Goal: Task Accomplishment & Management: Use online tool/utility

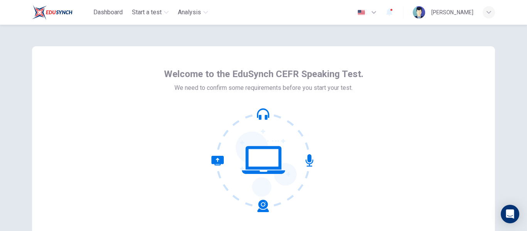
scroll to position [90, 0]
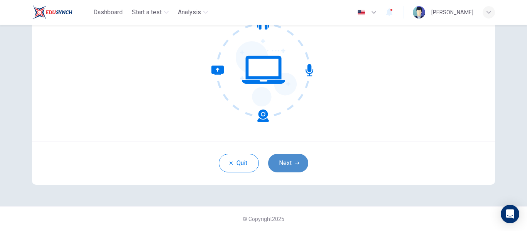
click at [283, 157] on button "Next" at bounding box center [288, 163] width 40 height 19
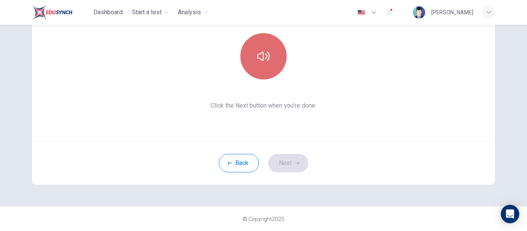
click at [271, 65] on button "button" at bounding box center [263, 56] width 46 height 46
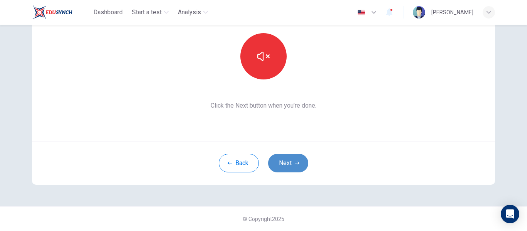
click at [289, 156] on button "Next" at bounding box center [288, 163] width 40 height 19
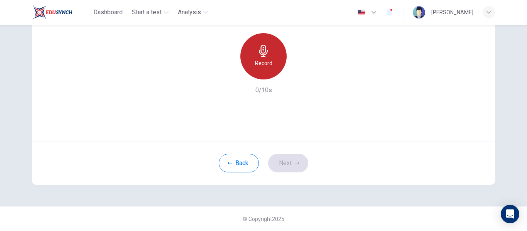
click at [262, 59] on h6 "Record" at bounding box center [263, 63] width 17 height 9
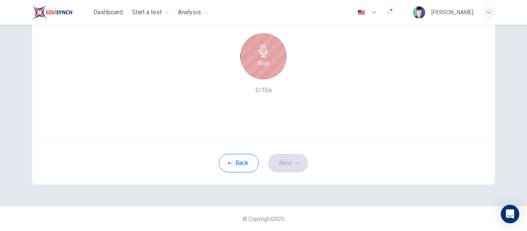
click at [262, 59] on h6 "Stop" at bounding box center [264, 63] width 12 height 9
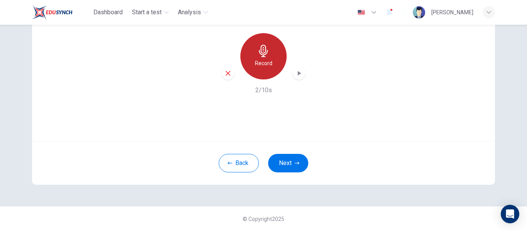
drag, startPoint x: 264, startPoint y: 71, endPoint x: 281, endPoint y: 71, distance: 17.0
click at [264, 71] on div "Record" at bounding box center [263, 56] width 46 height 46
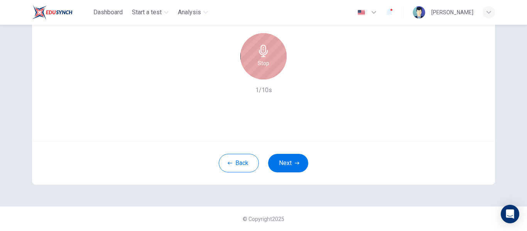
click at [266, 68] on div "Stop" at bounding box center [263, 56] width 46 height 46
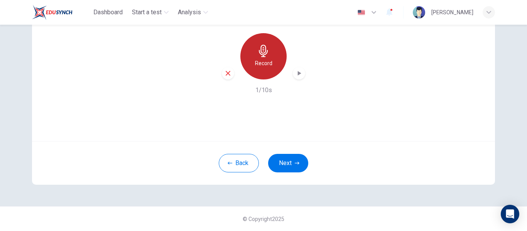
click at [266, 69] on div "Record" at bounding box center [263, 56] width 46 height 46
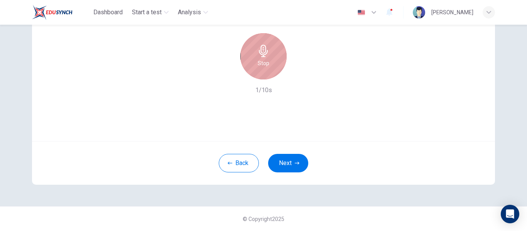
click at [266, 69] on div "Stop" at bounding box center [263, 56] width 46 height 46
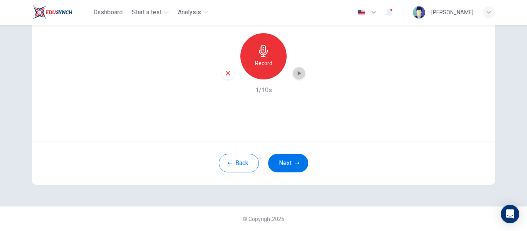
click at [298, 71] on icon "button" at bounding box center [299, 73] width 8 height 8
click at [278, 167] on button "Next" at bounding box center [288, 163] width 40 height 19
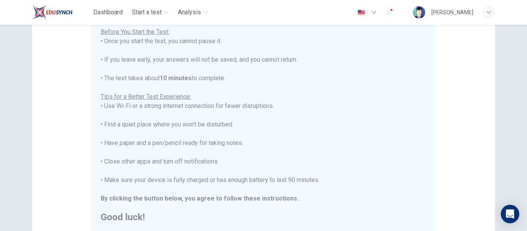
scroll to position [198, 0]
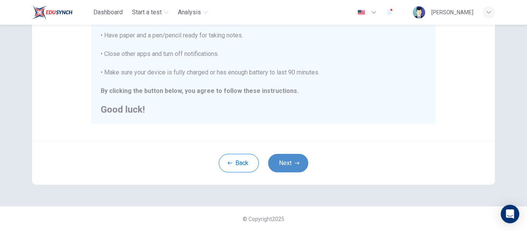
click at [290, 159] on button "Next" at bounding box center [288, 163] width 40 height 19
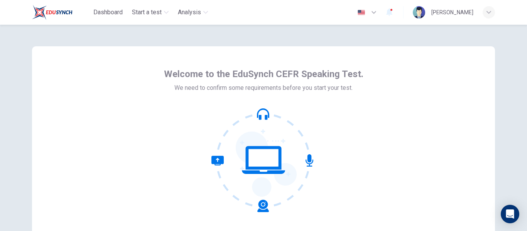
scroll to position [90, 0]
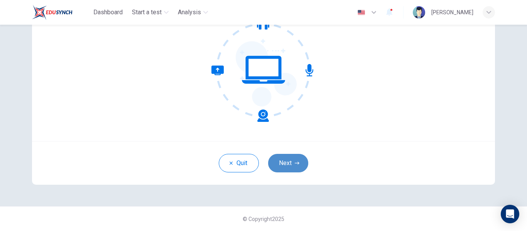
click at [287, 162] on button "Next" at bounding box center [288, 163] width 40 height 19
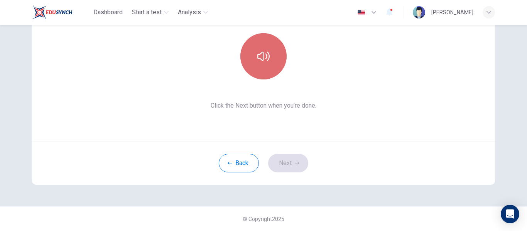
click at [251, 65] on button "button" at bounding box center [263, 56] width 46 height 46
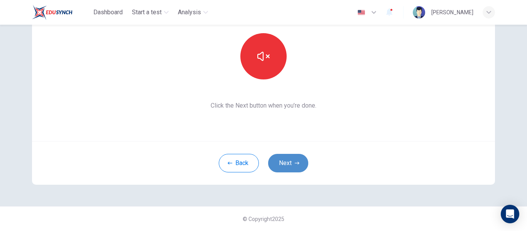
click at [296, 166] on button "Next" at bounding box center [288, 163] width 40 height 19
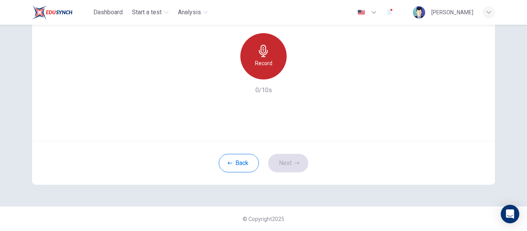
click at [268, 64] on h6 "Record" at bounding box center [263, 63] width 17 height 9
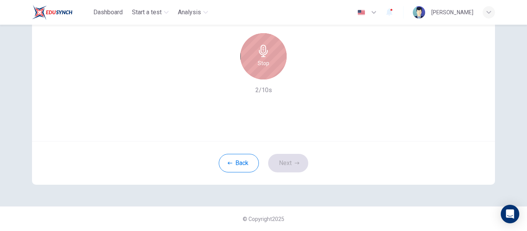
click at [261, 66] on h6 "Stop" at bounding box center [264, 63] width 12 height 9
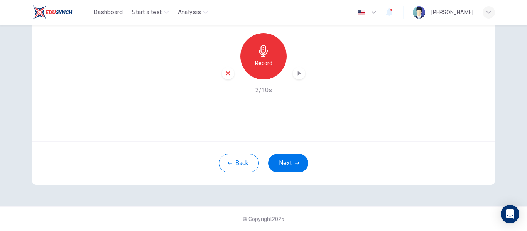
click at [300, 73] on icon "button" at bounding box center [299, 73] width 8 height 8
click at [302, 165] on button "Next" at bounding box center [288, 163] width 40 height 19
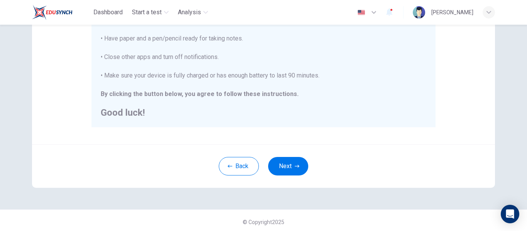
scroll to position [198, 0]
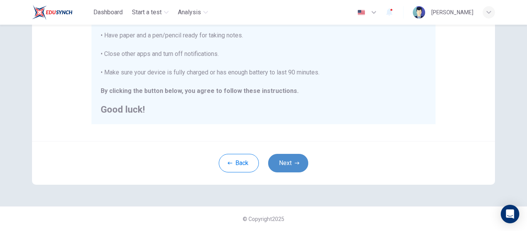
click at [290, 163] on button "Next" at bounding box center [288, 163] width 40 height 19
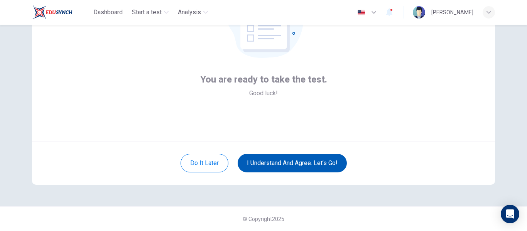
click at [290, 163] on button "I understand and agree. Let’s go!" at bounding box center [292, 163] width 109 height 19
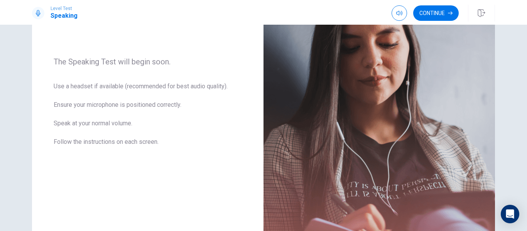
scroll to position [101, 0]
click at [456, 13] on button "Continue" at bounding box center [436, 12] width 46 height 15
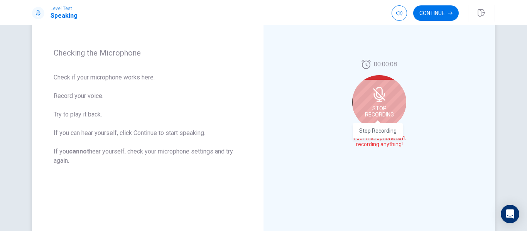
click at [387, 107] on span "Stop Recording" at bounding box center [379, 111] width 29 height 12
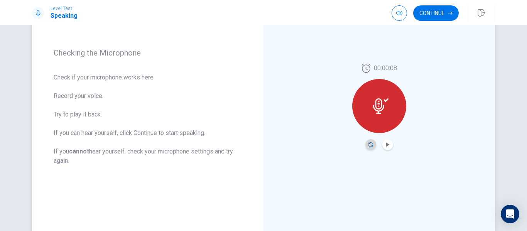
click at [370, 146] on icon "Record Again" at bounding box center [370, 144] width 5 height 5
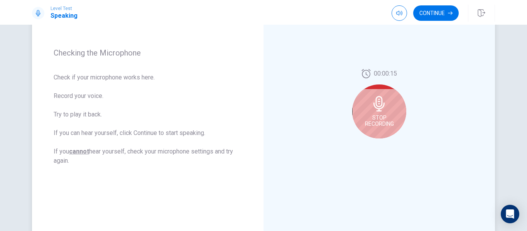
click at [375, 114] on div "Stop Recording" at bounding box center [379, 111] width 54 height 54
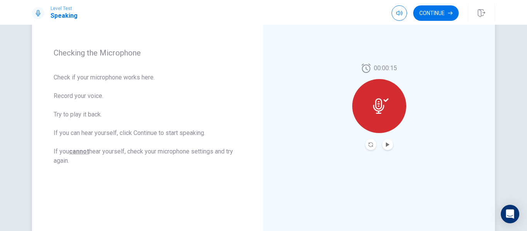
click at [375, 114] on div at bounding box center [379, 106] width 54 height 54
click at [387, 146] on icon "Play Audio" at bounding box center [387, 144] width 5 height 5
click at [380, 119] on div at bounding box center [379, 106] width 54 height 54
click at [369, 145] on icon "Record Again" at bounding box center [370, 144] width 5 height 5
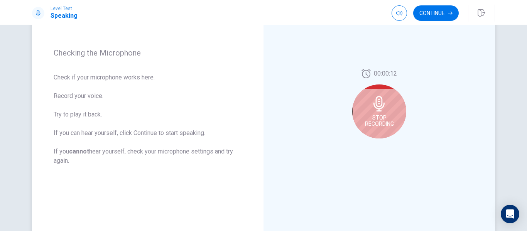
click at [384, 111] on icon at bounding box center [378, 103] width 15 height 15
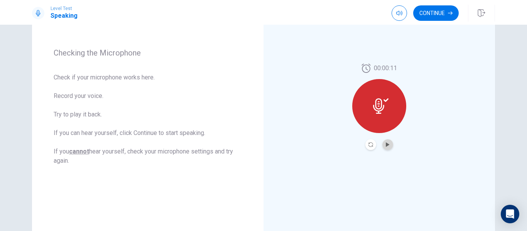
click at [387, 142] on button "Play Audio" at bounding box center [387, 144] width 11 height 11
click at [427, 13] on button "Continue" at bounding box center [436, 12] width 46 height 15
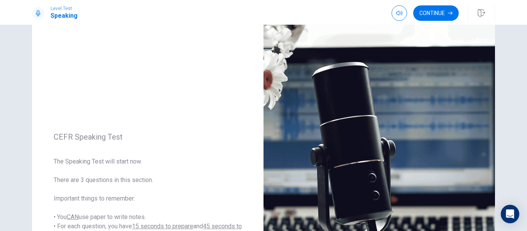
scroll to position [22, 0]
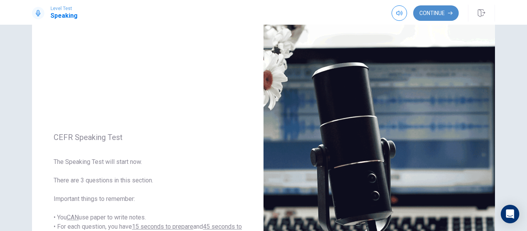
click at [447, 9] on button "Continue" at bounding box center [436, 12] width 46 height 15
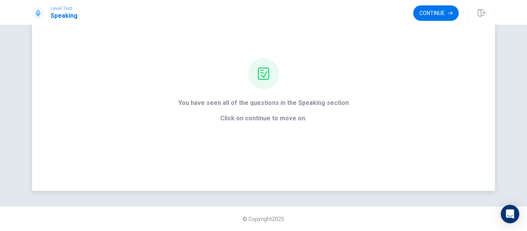
scroll to position [0, 0]
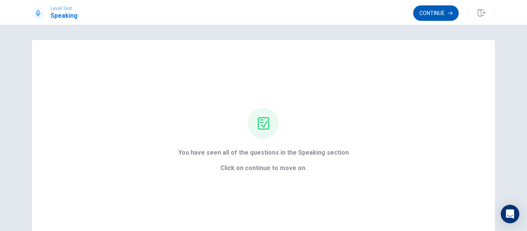
click at [438, 12] on button "Continue" at bounding box center [436, 12] width 46 height 15
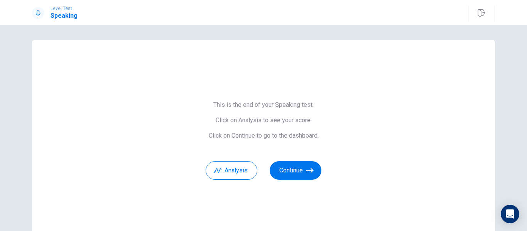
click at [295, 180] on div "This is the end of your Speaking test. Click on Analysis to see your score. Cli…" at bounding box center [263, 140] width 463 height 201
click at [291, 169] on button "Continue" at bounding box center [296, 170] width 52 height 19
